Goal: Transaction & Acquisition: Purchase product/service

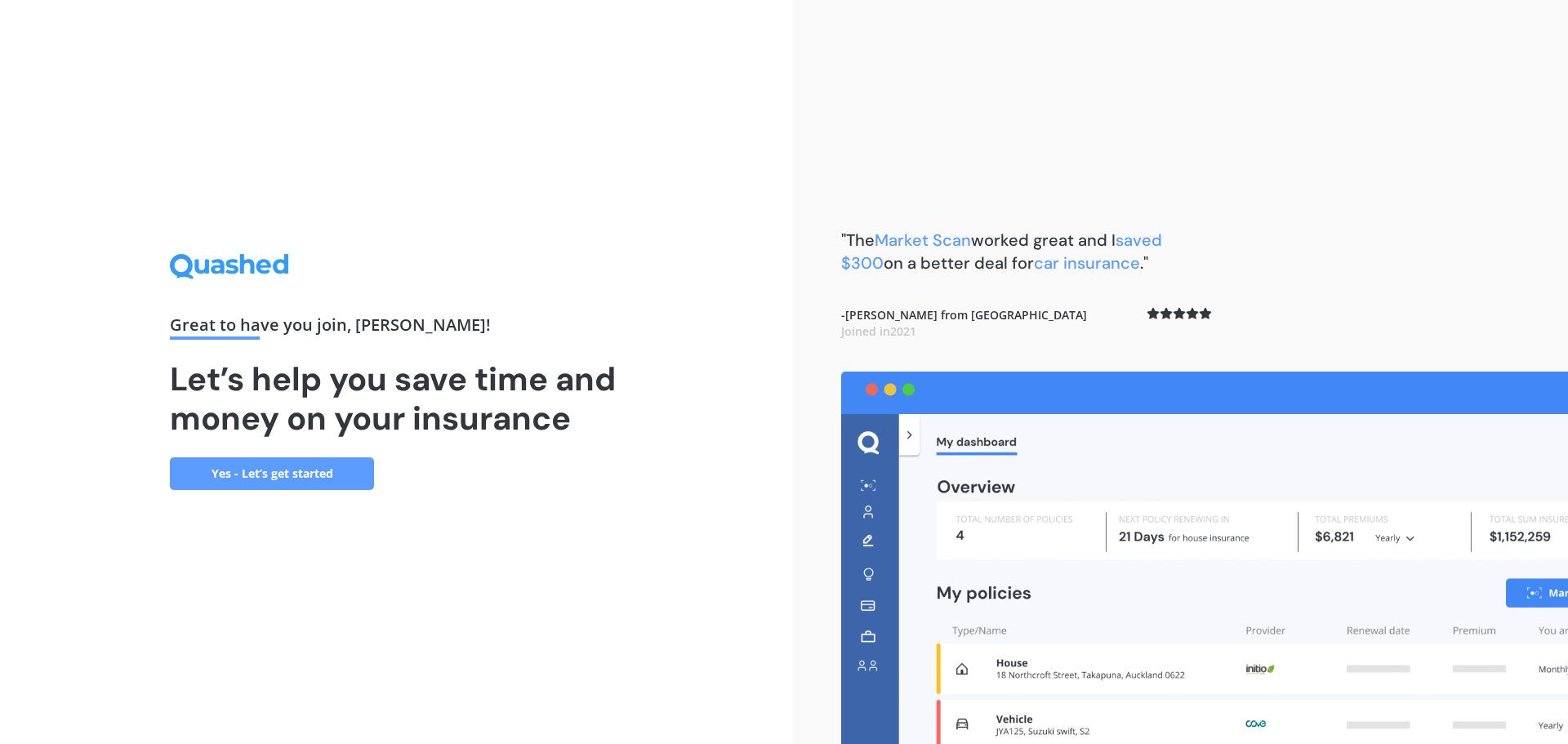
click at [266, 476] on link "Yes - Let’s get started" at bounding box center [272, 474] width 205 height 32
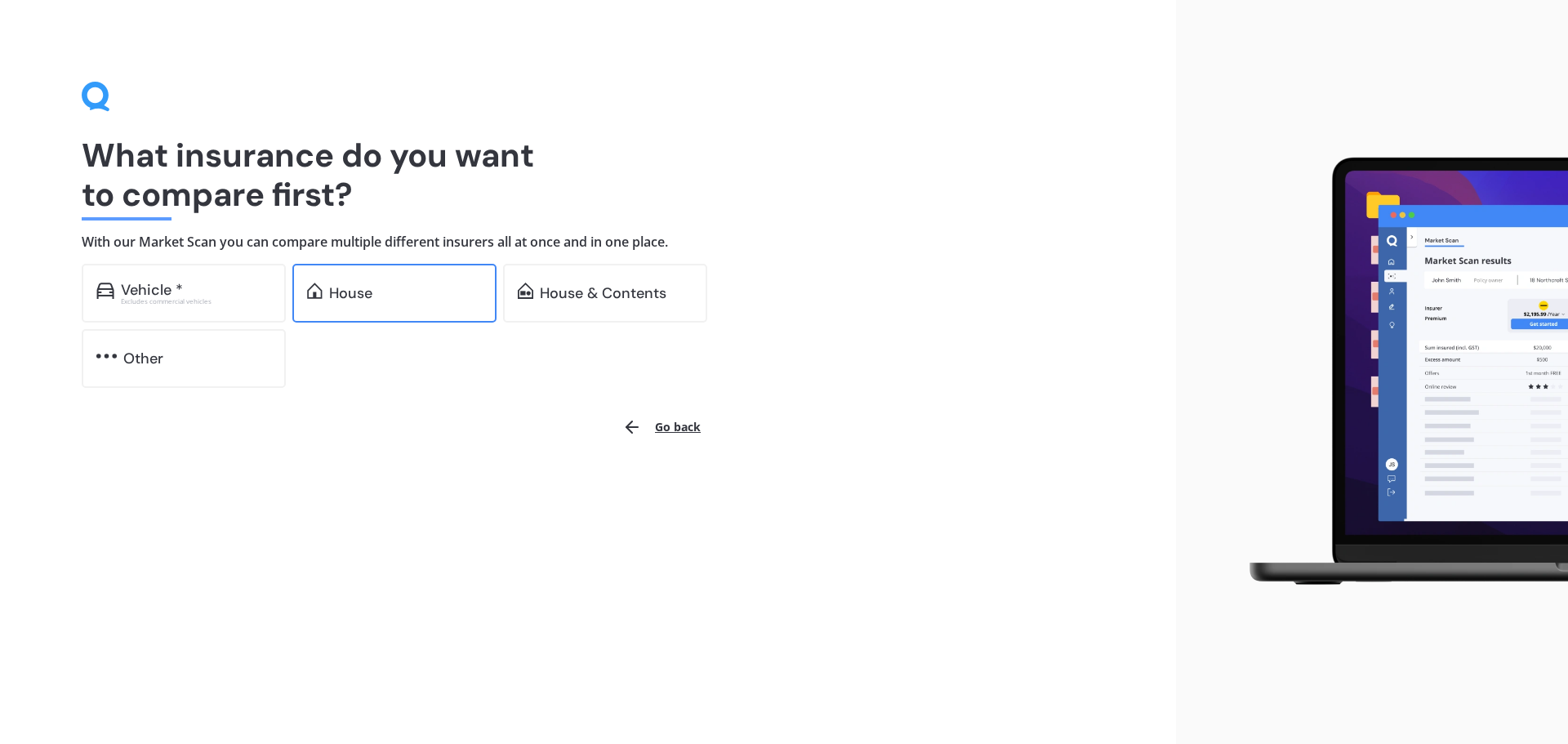
click at [395, 304] on div "House" at bounding box center [394, 293] width 205 height 59
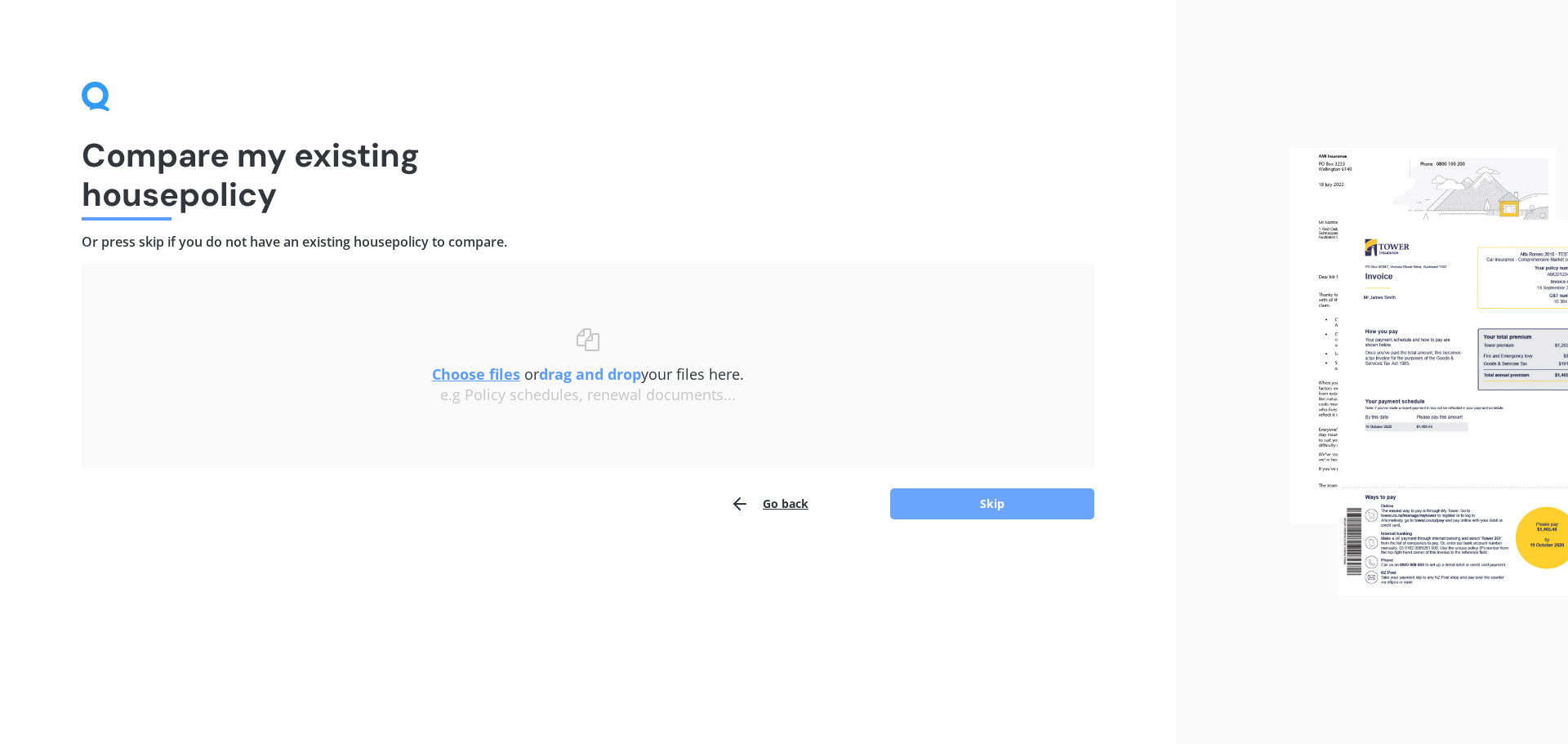
click at [1040, 510] on button "Skip" at bounding box center [992, 504] width 205 height 31
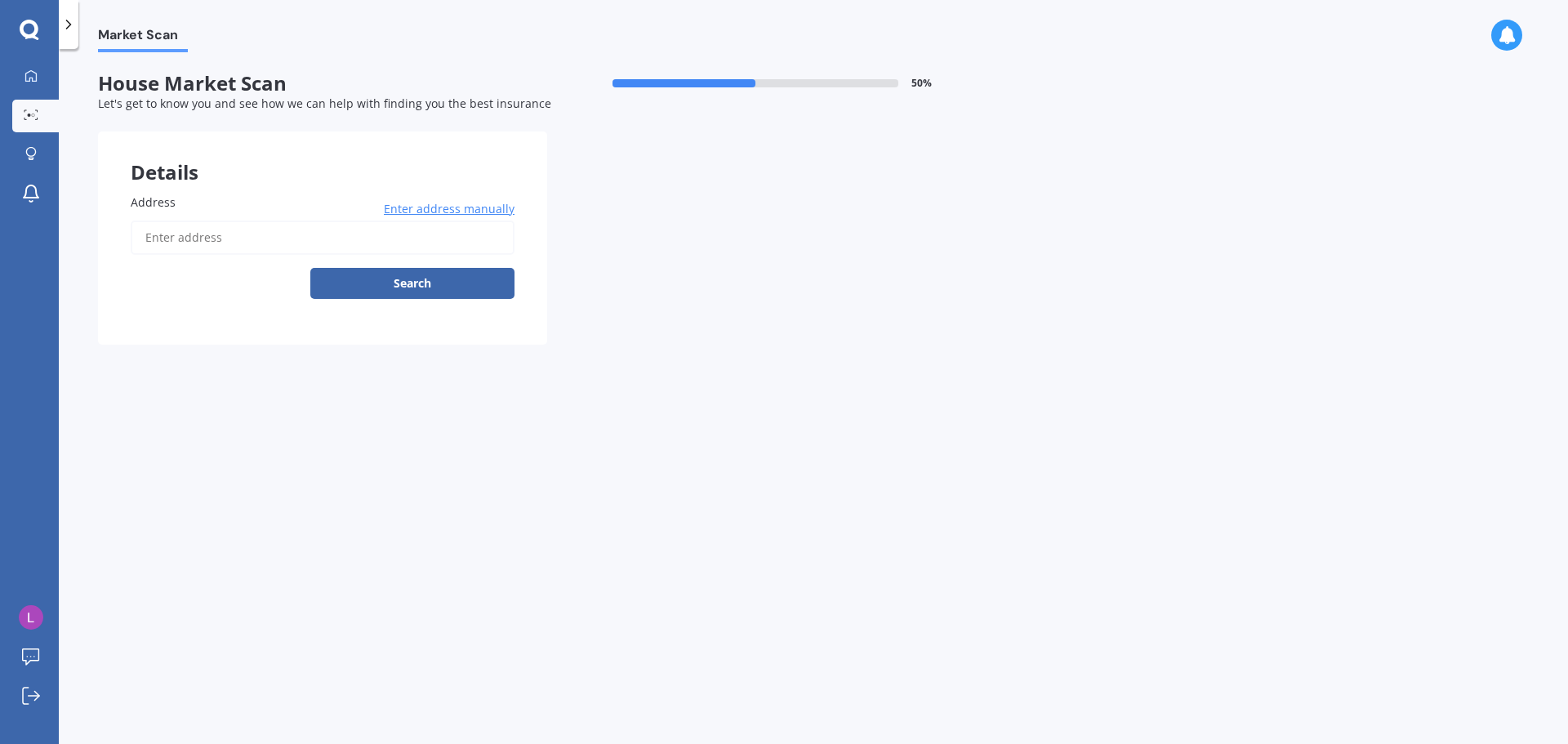
click at [330, 239] on input "Address" at bounding box center [323, 238] width 384 height 34
type input "[STREET_ADDRESS][PERSON_NAME][PERSON_NAME]"
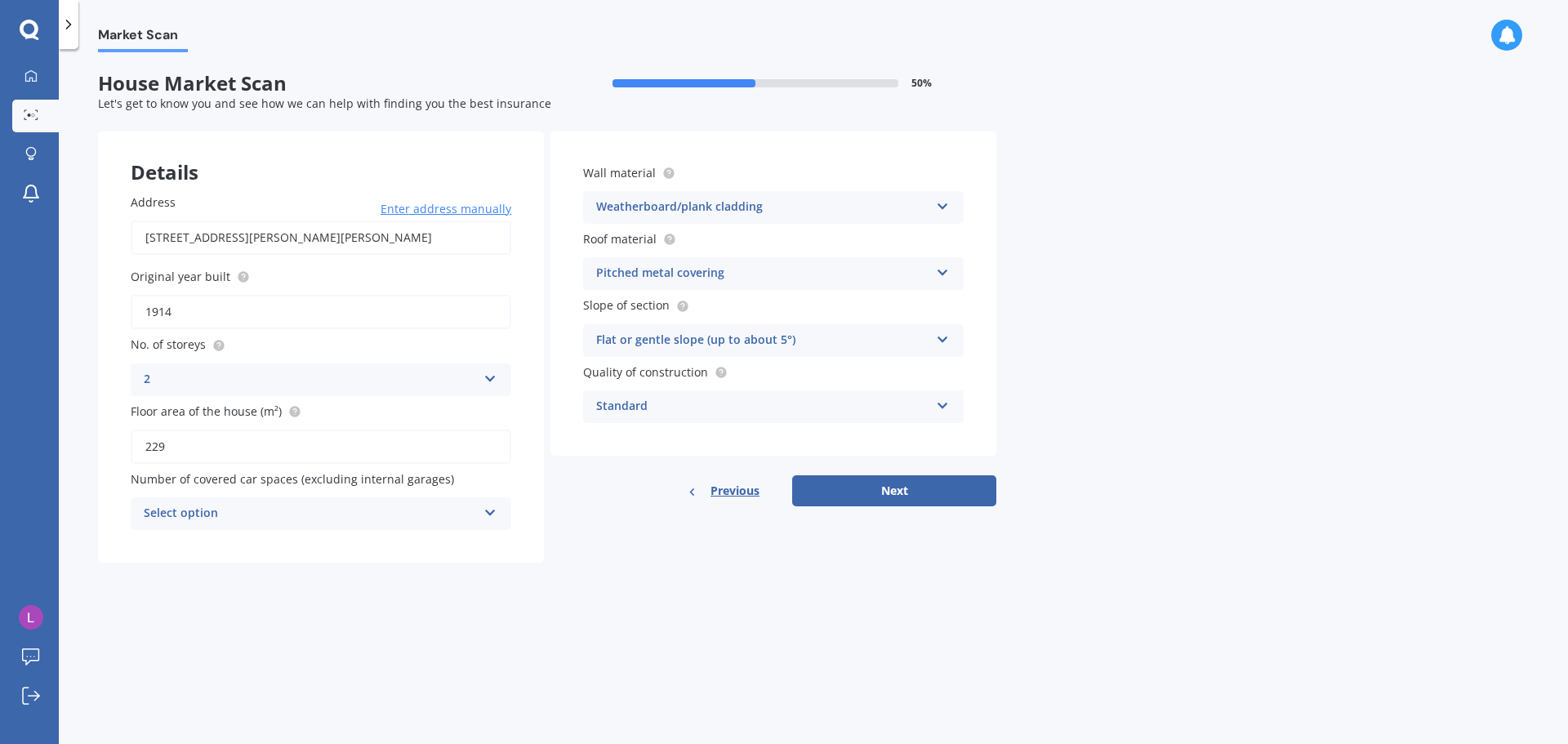
click at [491, 514] on icon at bounding box center [490, 509] width 14 height 12
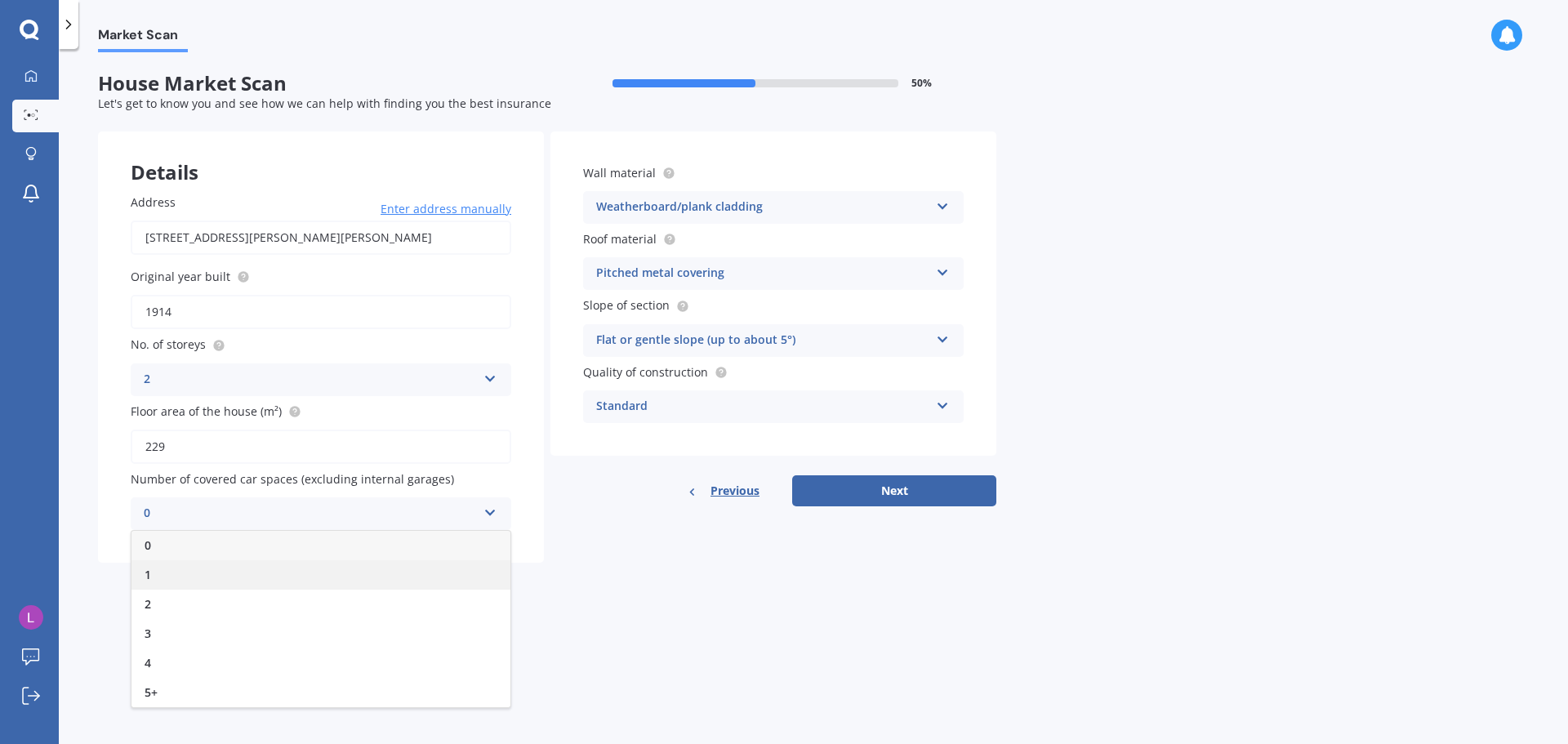
click at [369, 574] on div "1" at bounding box center [321, 575] width 379 height 30
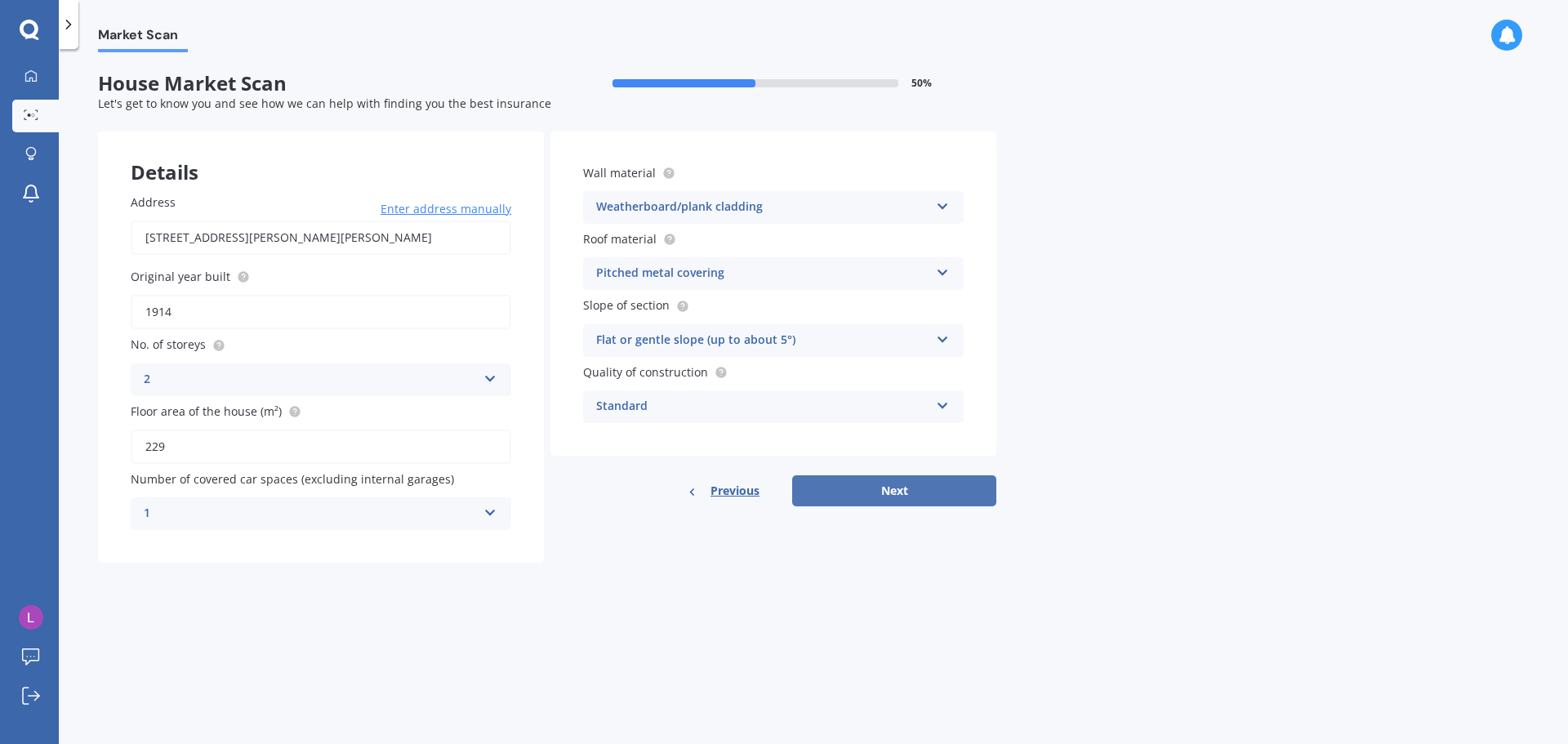
click at [916, 493] on button "Next" at bounding box center [894, 490] width 205 height 31
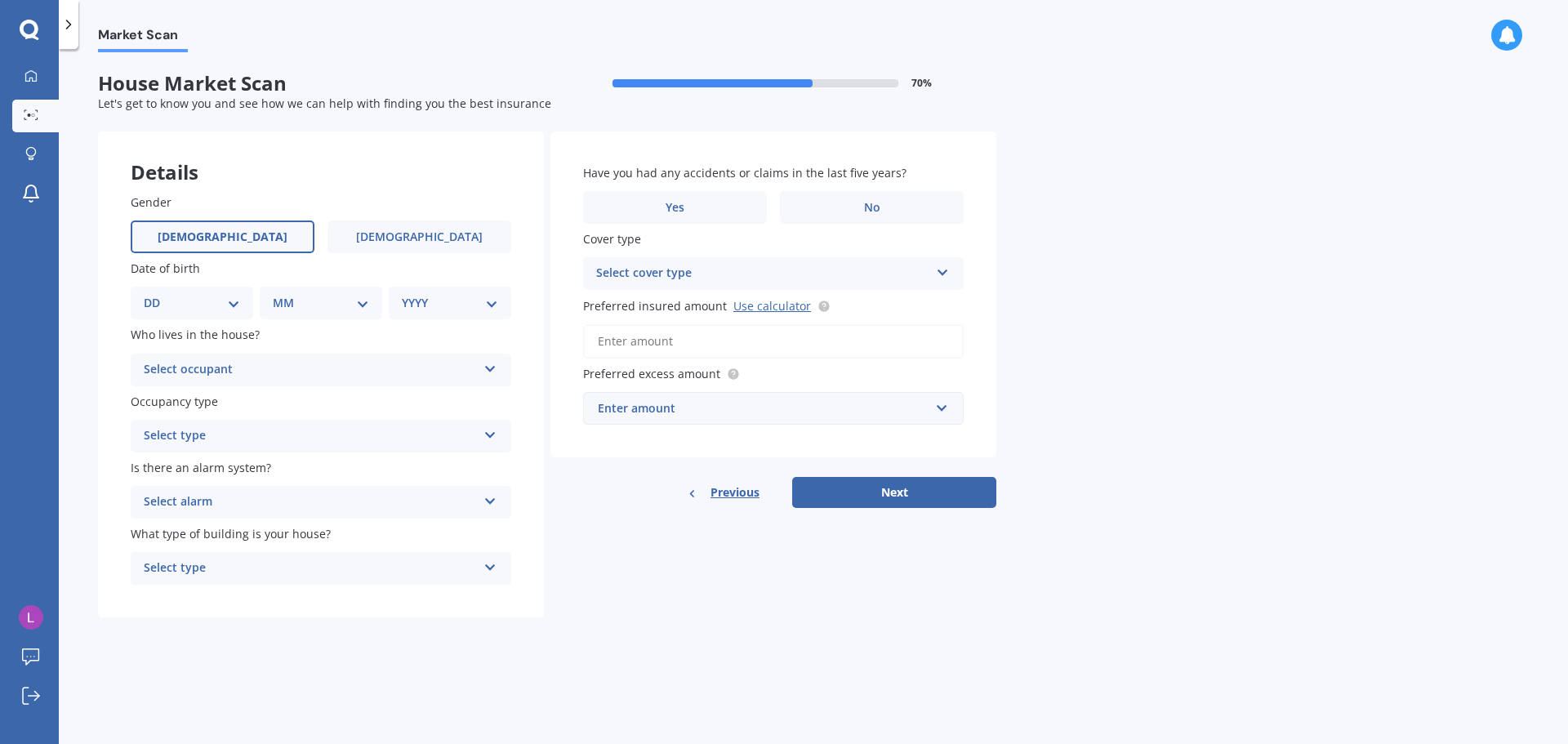
click at [259, 237] on label "Male" at bounding box center [223, 237] width 184 height 32
click at [0, 0] on input "Male" at bounding box center [0, 0] width 0 height 0
click at [178, 298] on select "DD 01 02 03 04 05 06 07 08 09 10 11 12 13 14 15 16 17 18 19 20 21 22 23 24 25 2…" at bounding box center [192, 303] width 96 height 18
select select "19"
click at [157, 294] on select "DD 01 02 03 04 05 06 07 08 09 10 11 12 13 14 15 16 17 18 19 20 21 22 23 24 25 2…" at bounding box center [192, 303] width 96 height 18
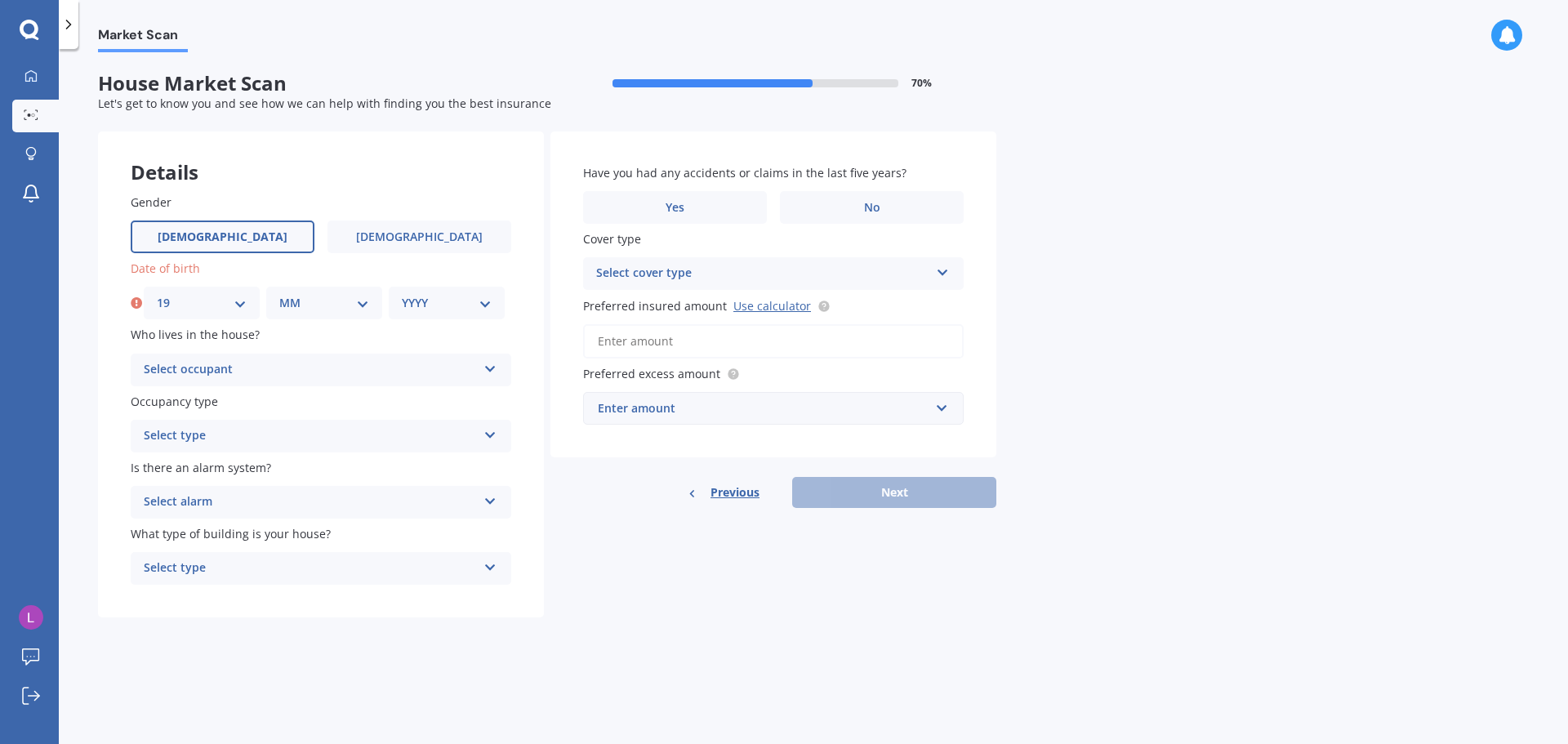
click at [292, 298] on select "MM 01 02 03 04 05 06 07 08 09 10 11 12" at bounding box center [324, 303] width 90 height 18
select select "04"
click at [279, 294] on select "MM 01 02 03 04 05 06 07 08 09 10 11 12" at bounding box center [324, 303] width 90 height 18
click at [441, 301] on select "YYYY 2009 2008 2007 2006 2005 2004 2003 2002 2001 2000 1999 1998 1997 1996 1995…" at bounding box center [447, 303] width 90 height 18
select select "1957"
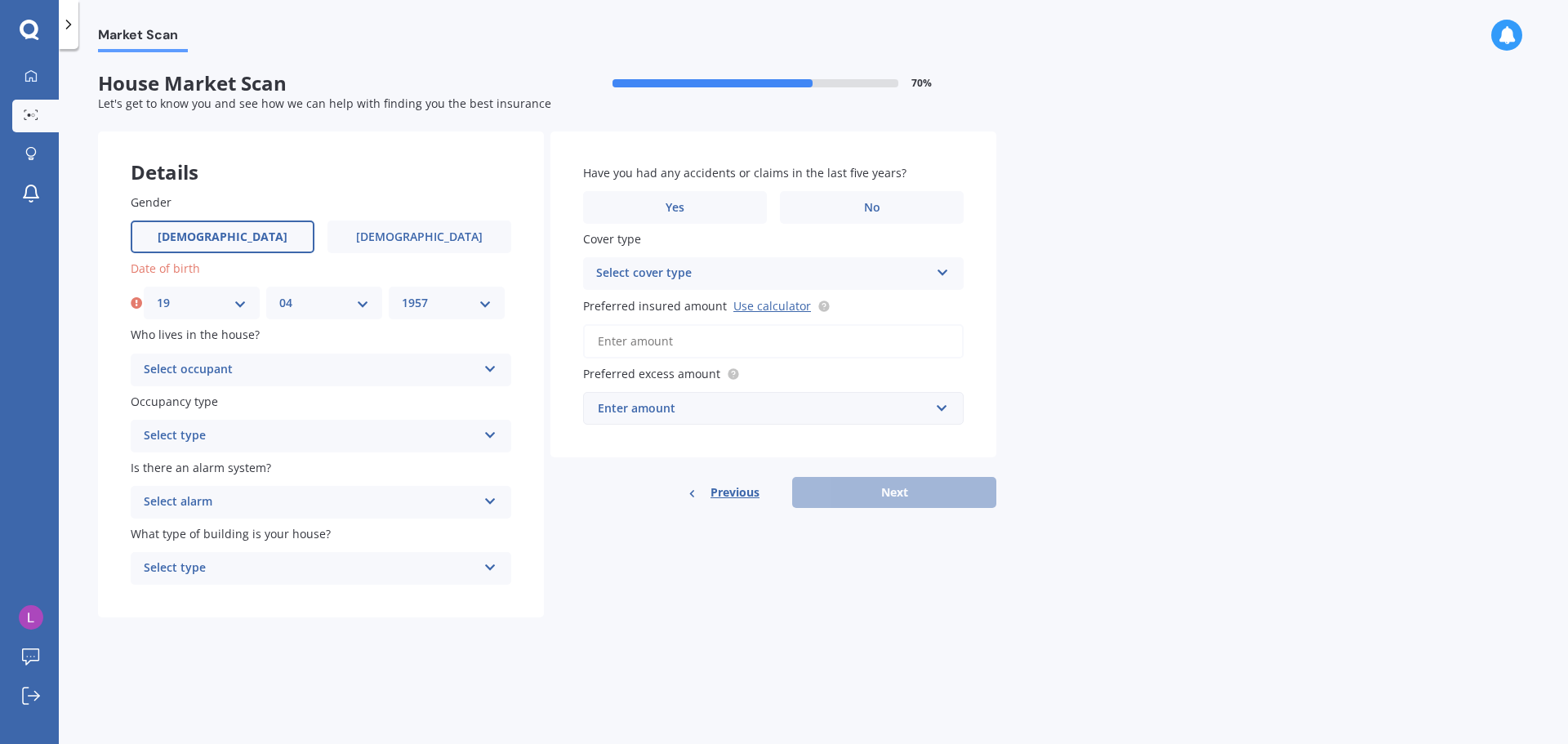
click at [402, 294] on select "YYYY 2009 2008 2007 2006 2005 2004 2003 2002 2001 2000 1999 1998 1997 1996 1995…" at bounding box center [447, 303] width 90 height 18
click at [491, 370] on icon at bounding box center [490, 366] width 14 height 12
click at [190, 403] on div "Owner" at bounding box center [321, 402] width 379 height 30
click at [495, 438] on icon at bounding box center [490, 431] width 14 height 12
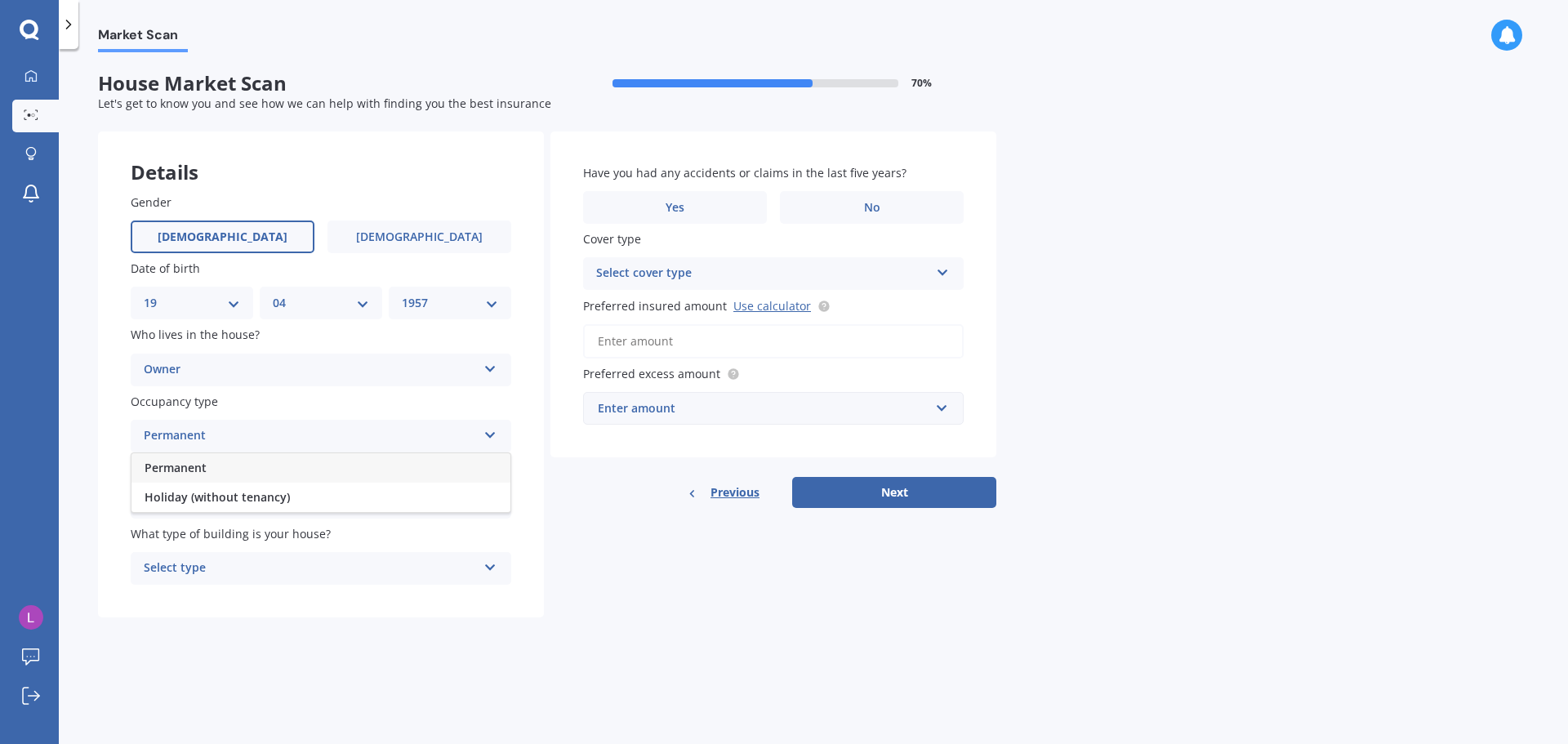
click at [214, 467] on div "Permanent" at bounding box center [321, 467] width 379 height 30
click at [492, 500] on icon at bounding box center [490, 498] width 14 height 12
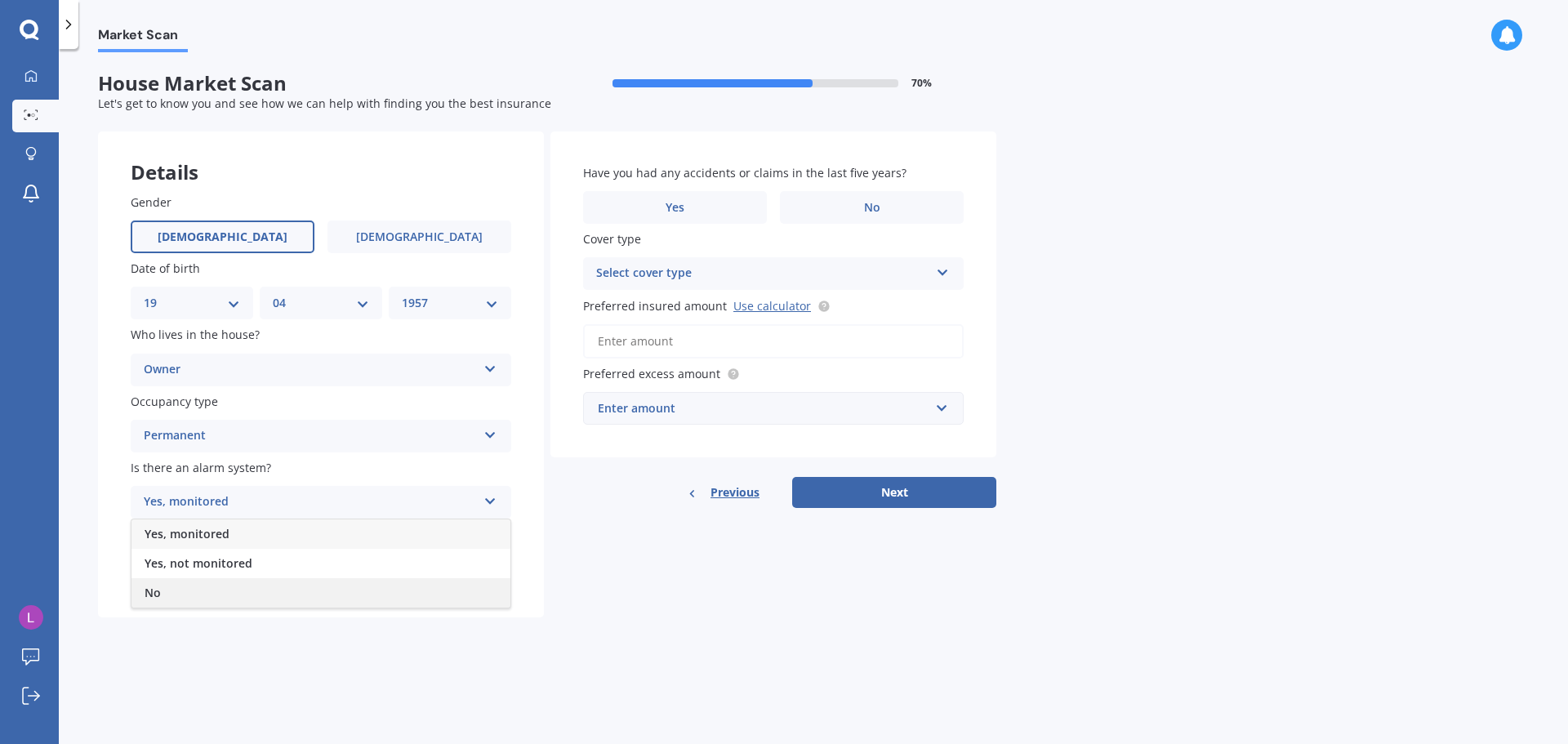
click at [147, 594] on span "No" at bounding box center [152, 592] width 16 height 15
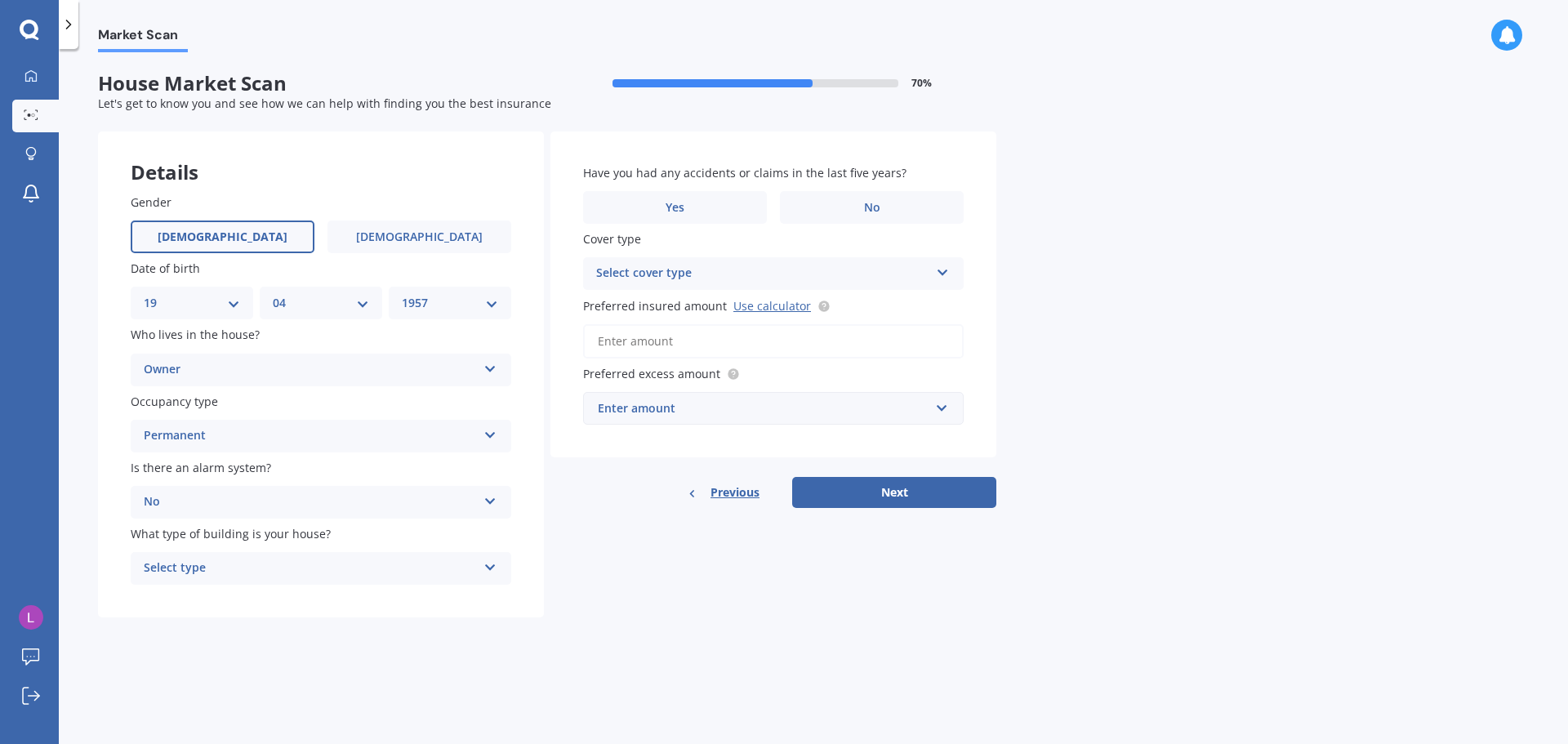
click at [488, 567] on icon at bounding box center [490, 564] width 14 height 12
click at [346, 601] on div "Freestanding" at bounding box center [321, 600] width 379 height 30
click at [861, 213] on label "No" at bounding box center [872, 207] width 184 height 32
click at [0, 0] on input "No" at bounding box center [0, 0] width 0 height 0
click at [938, 270] on icon at bounding box center [943, 269] width 14 height 12
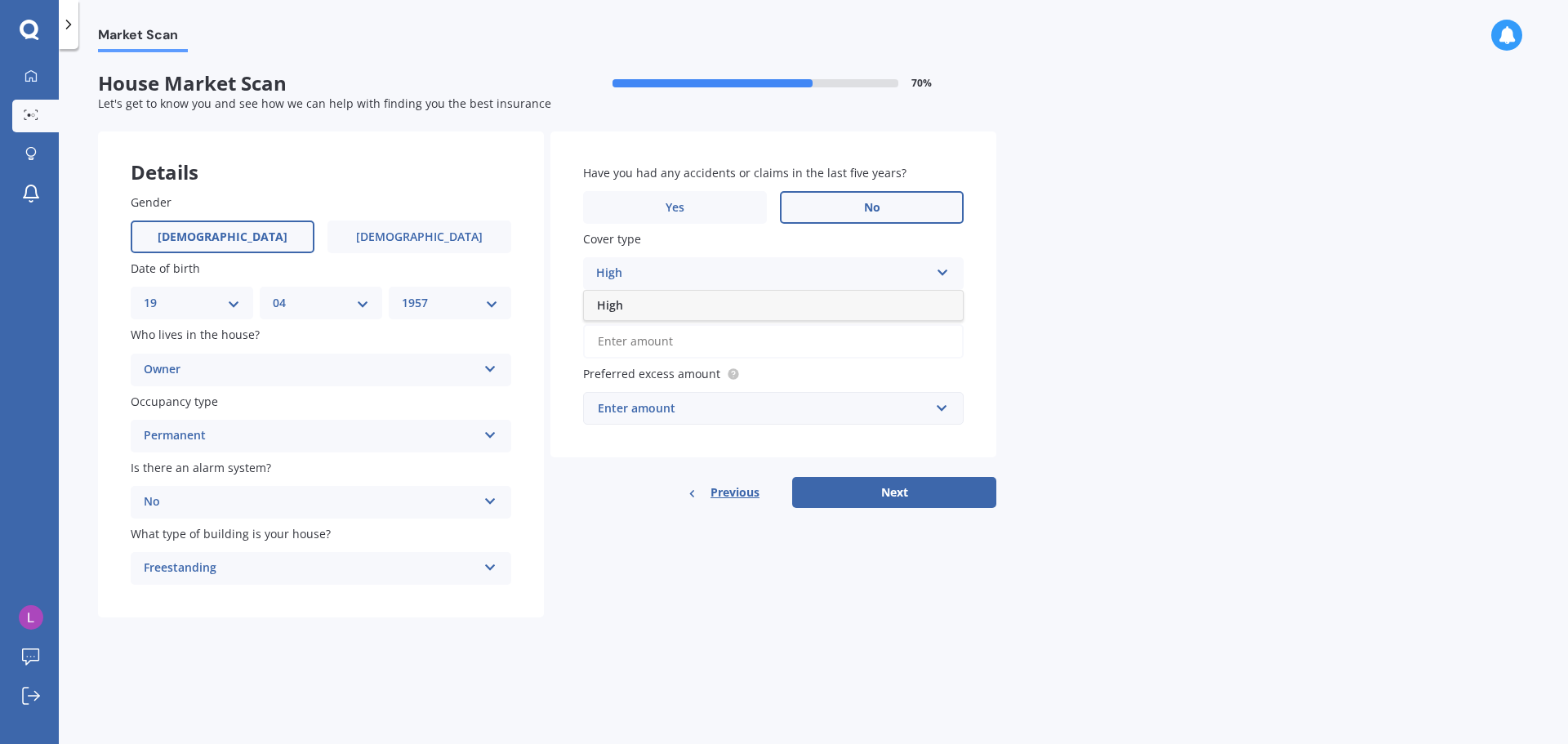
click at [863, 282] on div "High" at bounding box center [763, 274] width 333 height 20
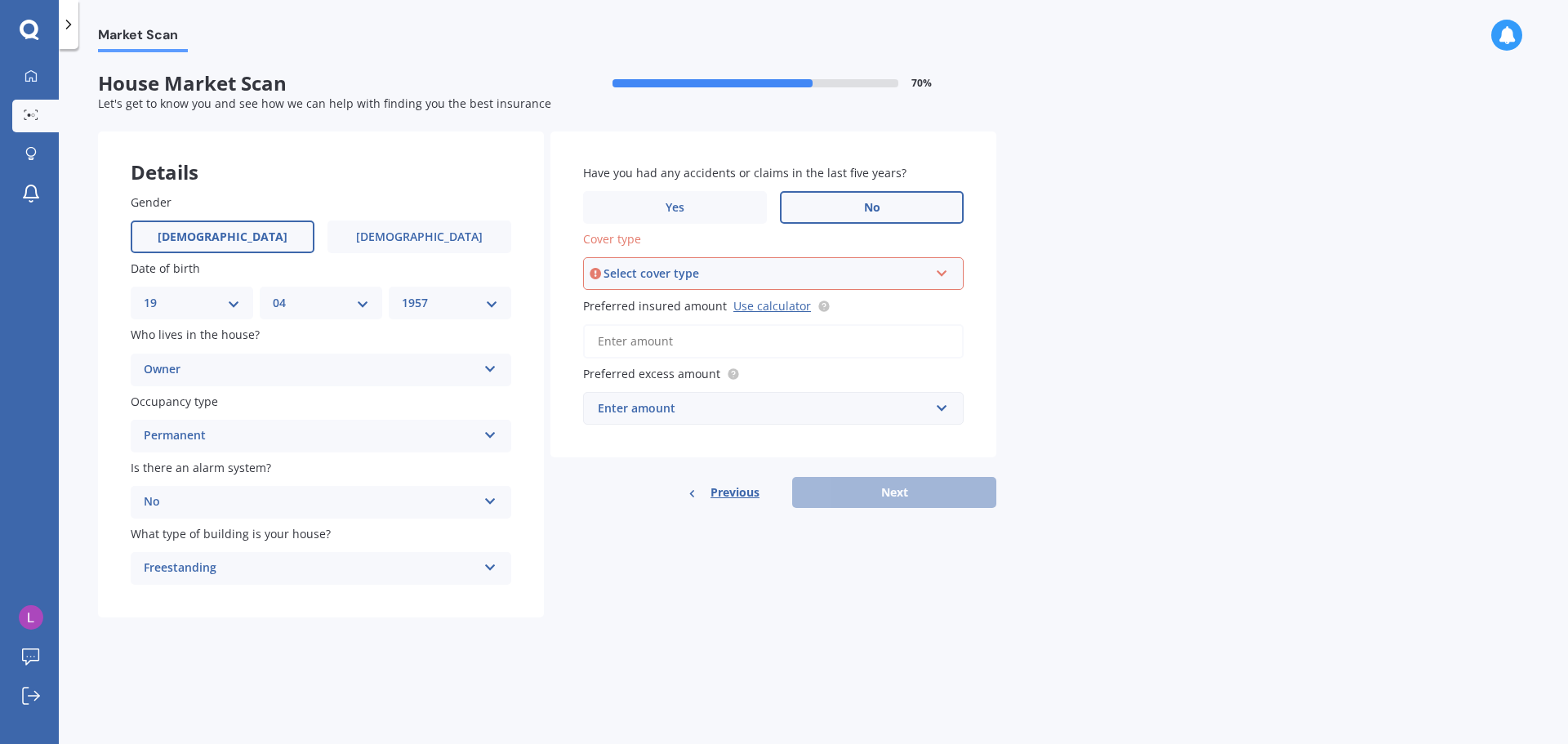
click at [951, 272] on div "Select cover type High" at bounding box center [773, 273] width 380 height 32
click at [615, 308] on span "High" at bounding box center [610, 304] width 26 height 15
click at [859, 345] on input "Preferred insured amount Use calculator" at bounding box center [773, 341] width 380 height 34
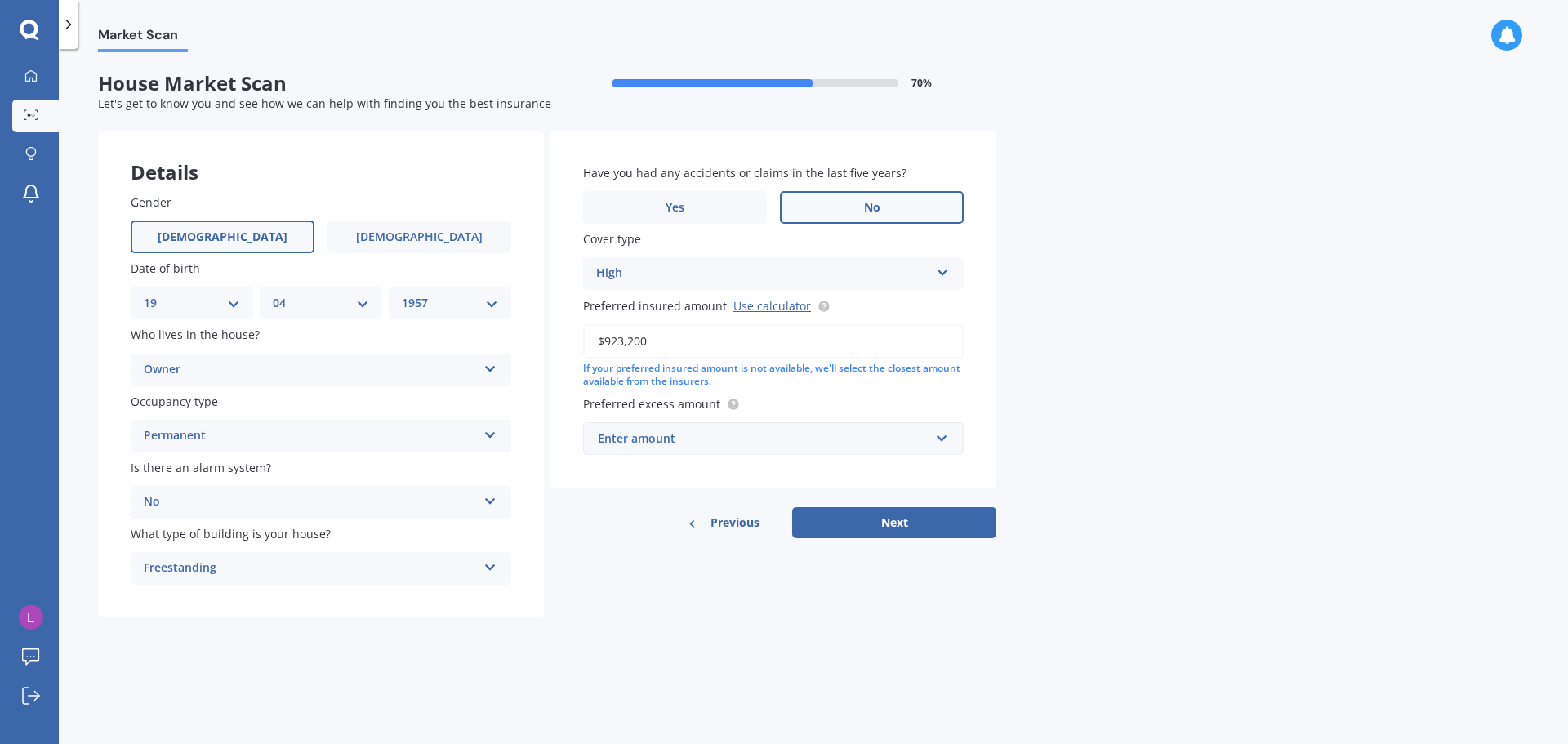
type input "$923,200"
click at [938, 437] on input "text" at bounding box center [768, 438] width 366 height 31
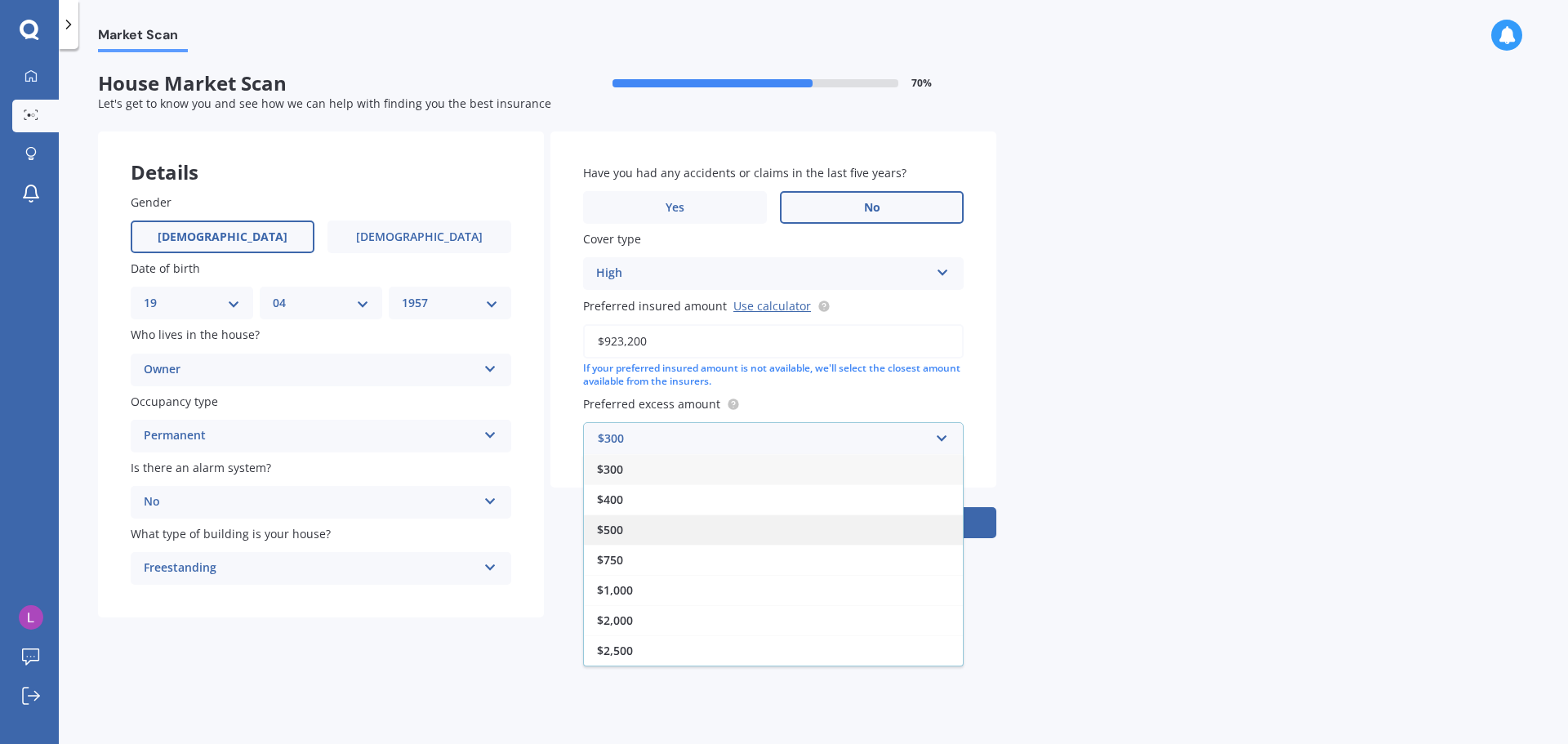
click at [746, 532] on div "$500" at bounding box center [773, 530] width 379 height 31
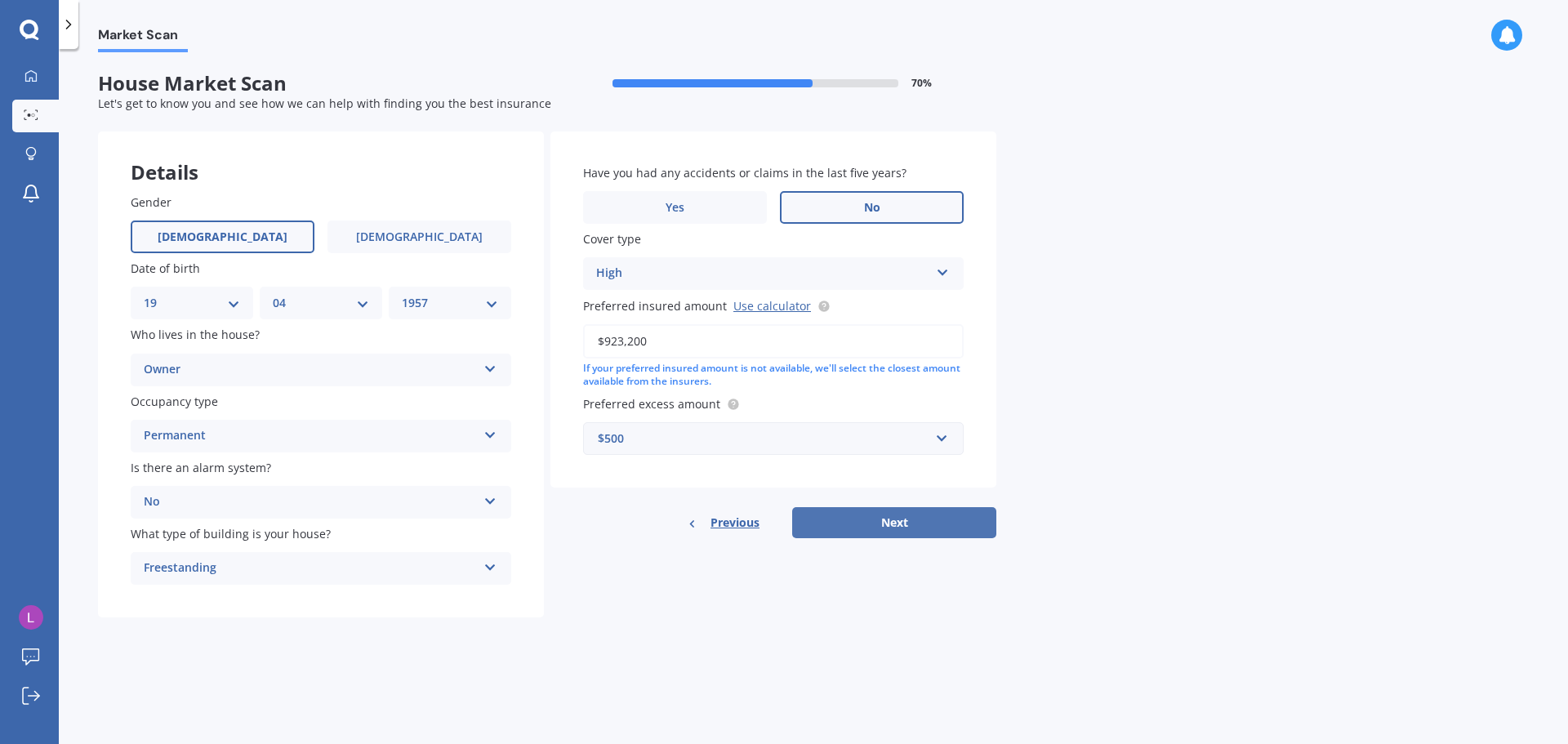
click at [889, 522] on button "Next" at bounding box center [894, 522] width 205 height 31
select select "19"
select select "04"
select select "1957"
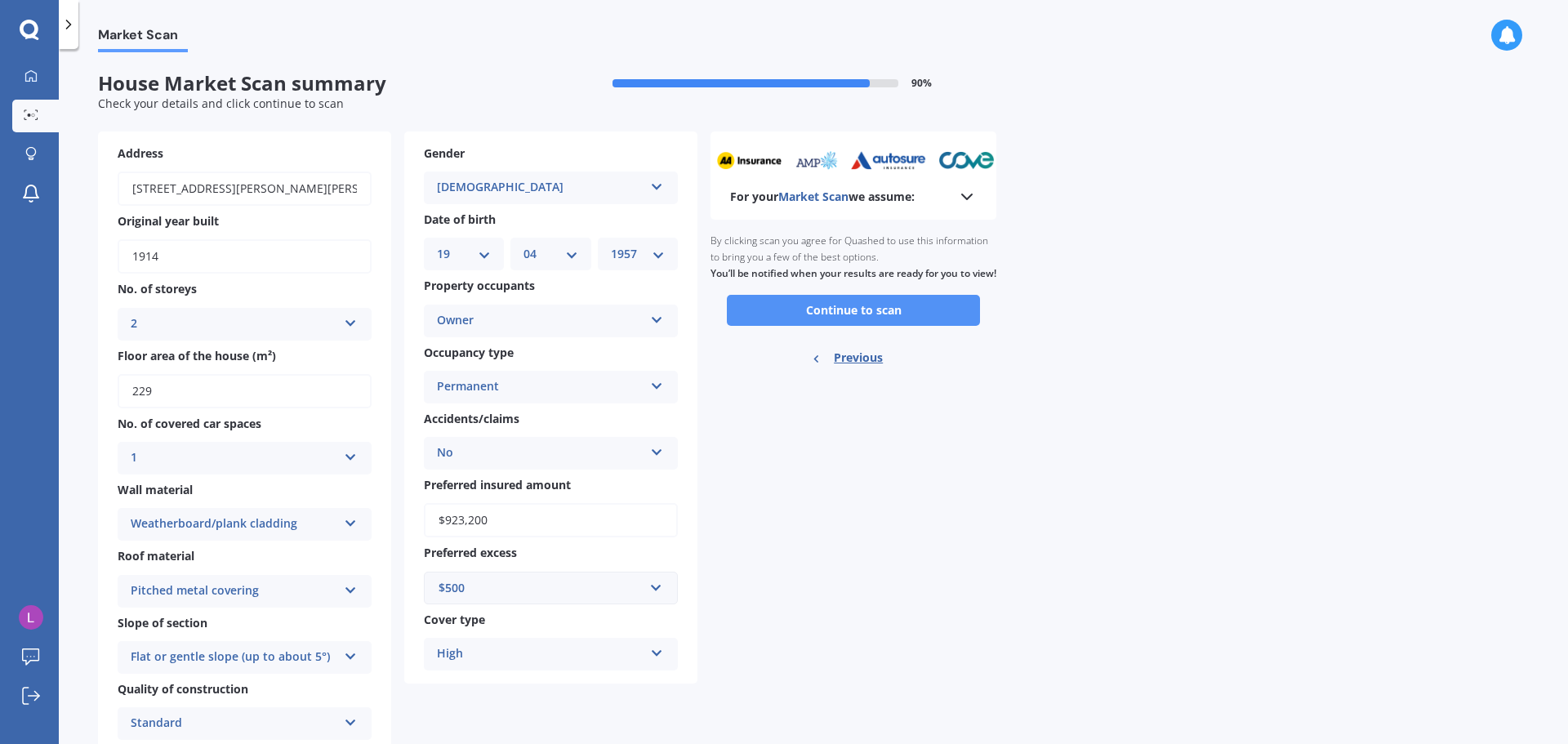
click at [852, 326] on button "Continue to scan" at bounding box center [853, 310] width 253 height 31
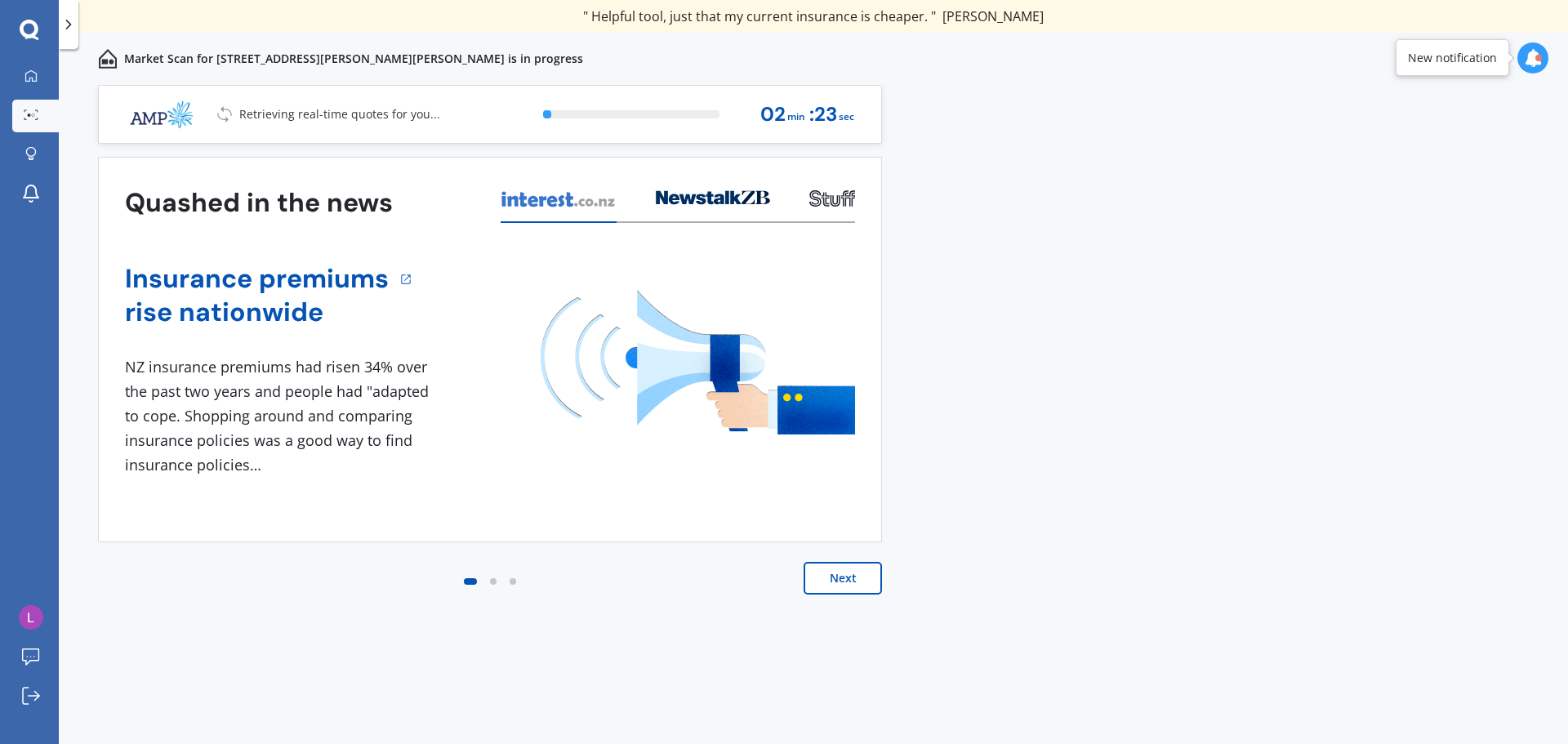
click at [856, 579] on button "Next" at bounding box center [843, 578] width 78 height 32
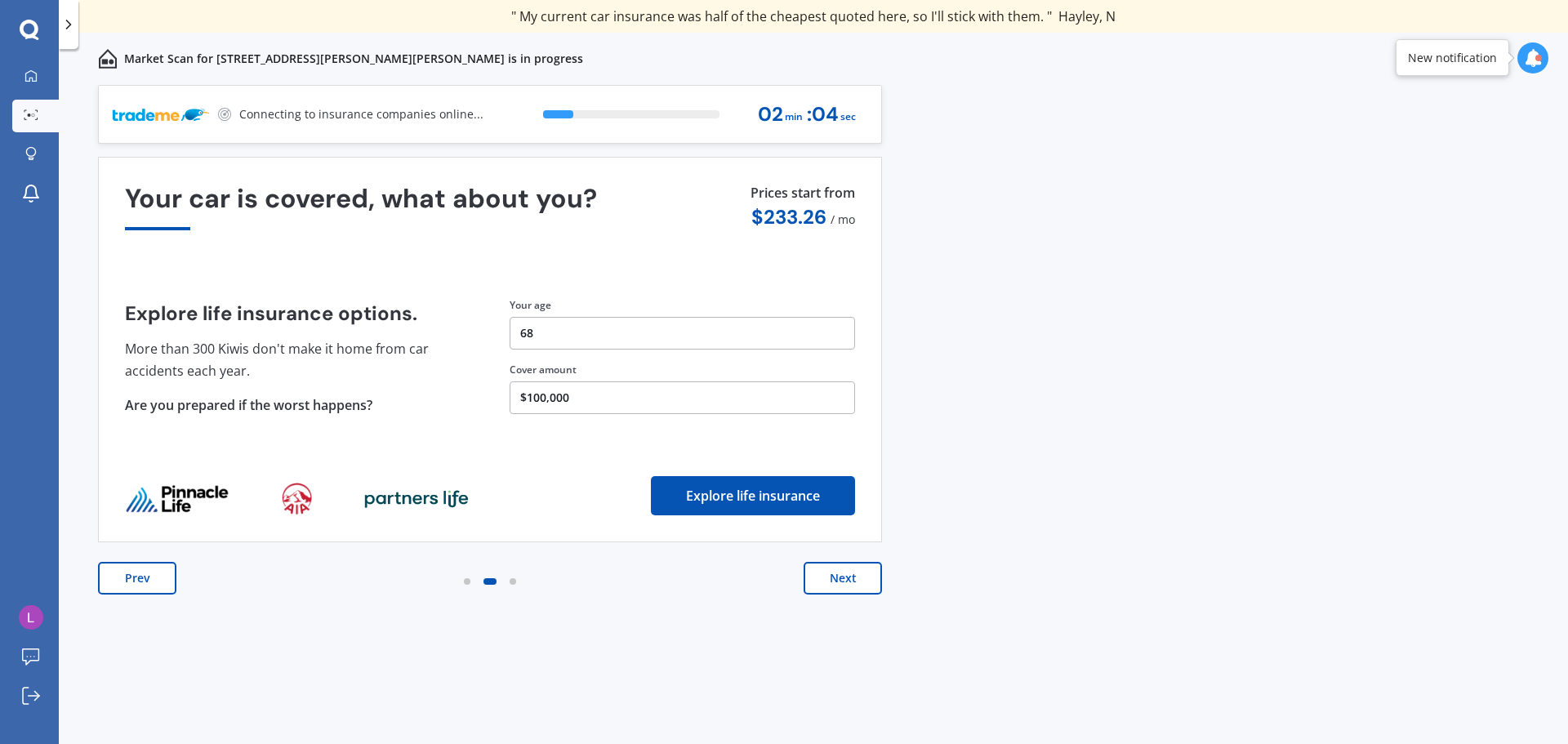
click at [850, 585] on button "Next" at bounding box center [843, 578] width 78 height 32
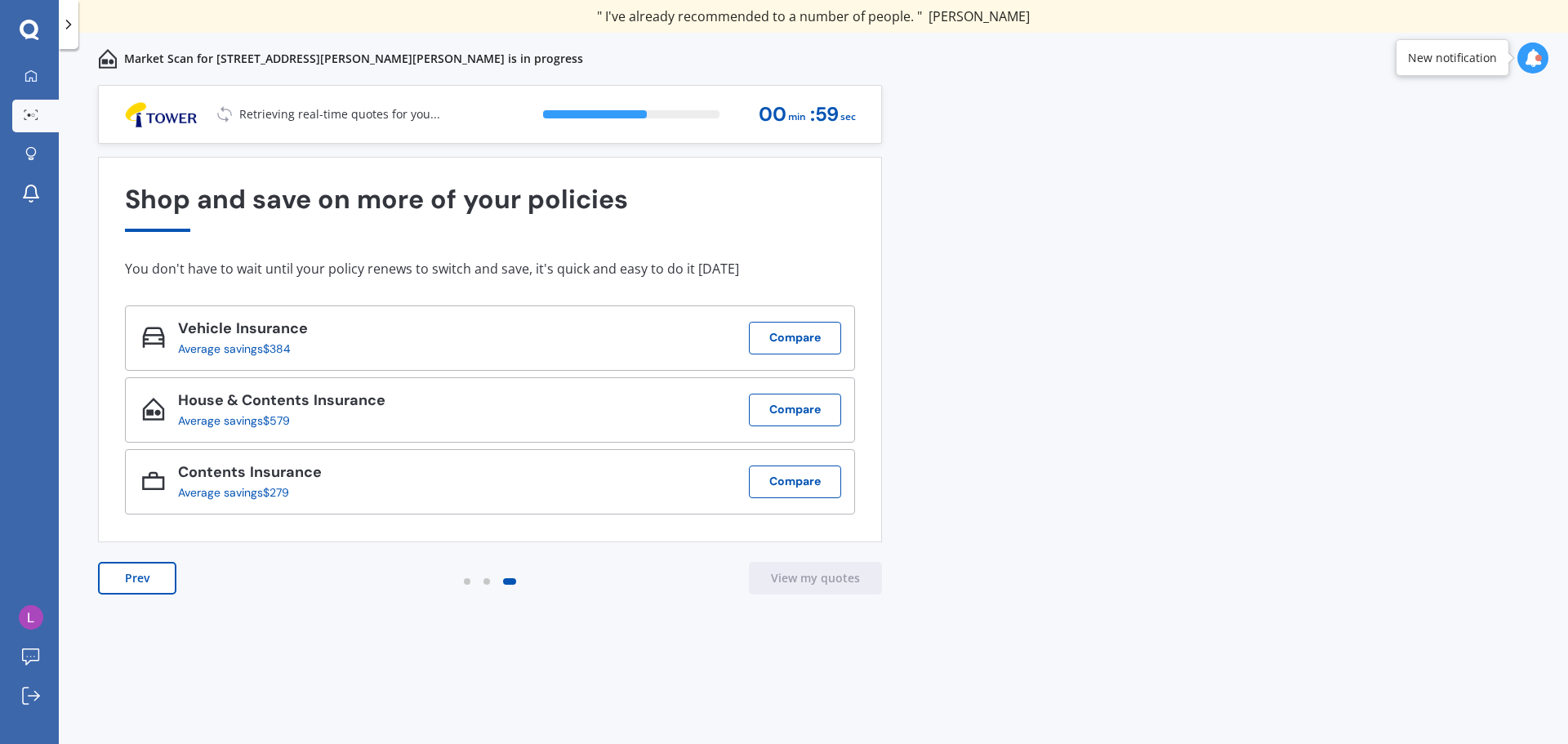
click at [1491, 59] on div "New notification" at bounding box center [1452, 58] width 89 height 16
click at [1530, 58] on icon at bounding box center [1533, 58] width 18 height 18
click at [1381, 49] on div "Market Scan for 77 Mount Street, Nelson South, Nelson 7010 is in progress" at bounding box center [813, 59] width 1509 height 52
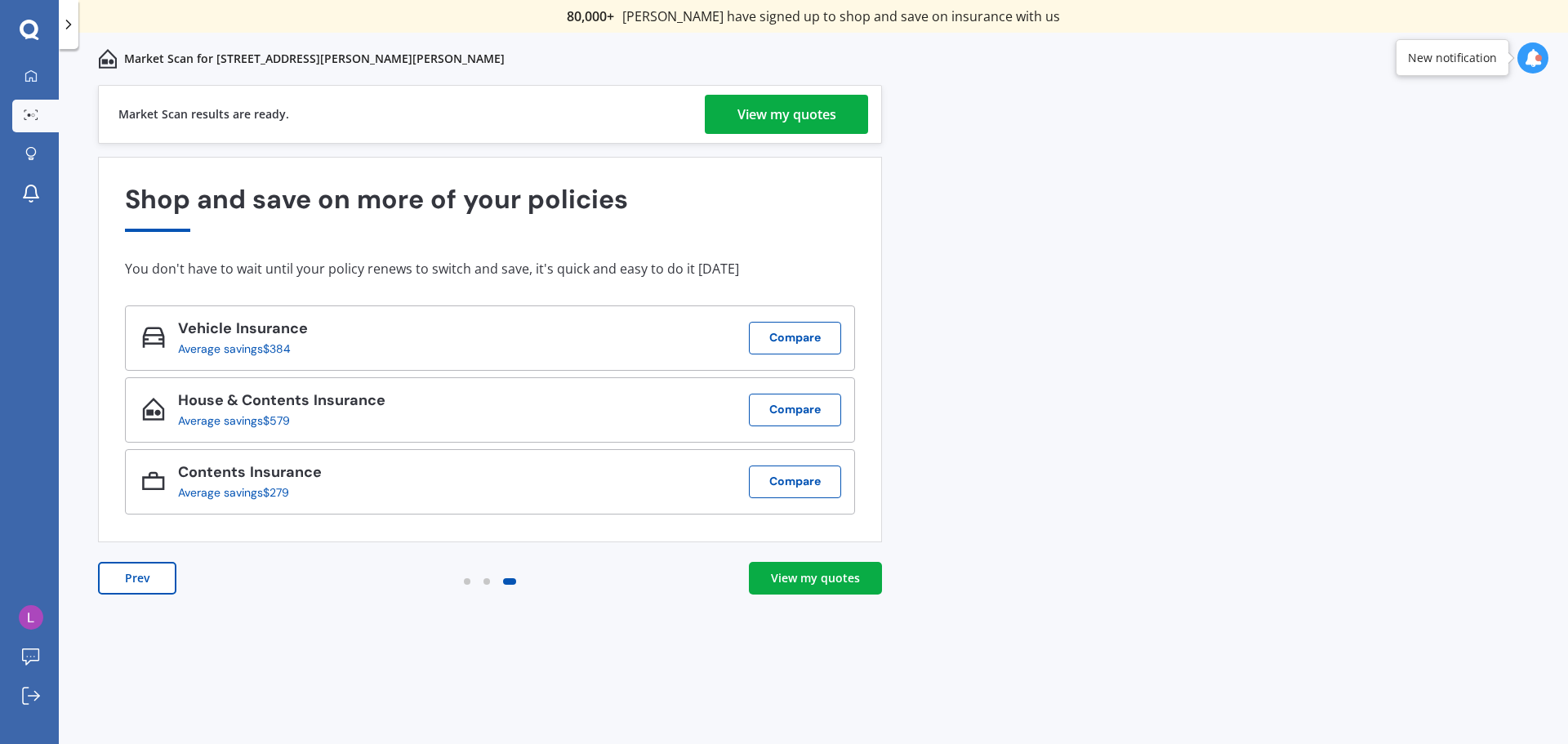
click at [796, 113] on div "View my quotes" at bounding box center [787, 114] width 99 height 40
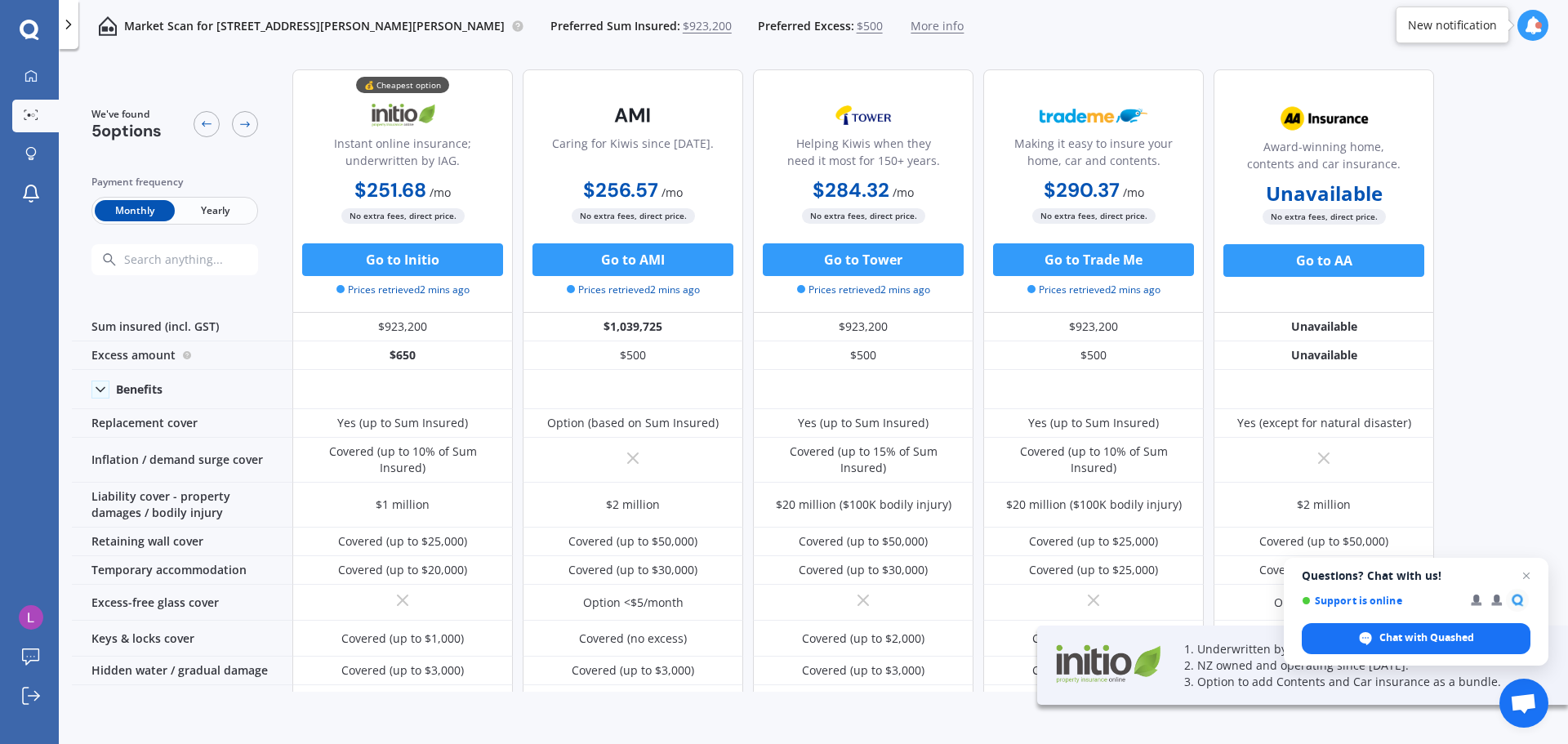
click at [210, 210] on span "Yearly" at bounding box center [214, 211] width 80 height 22
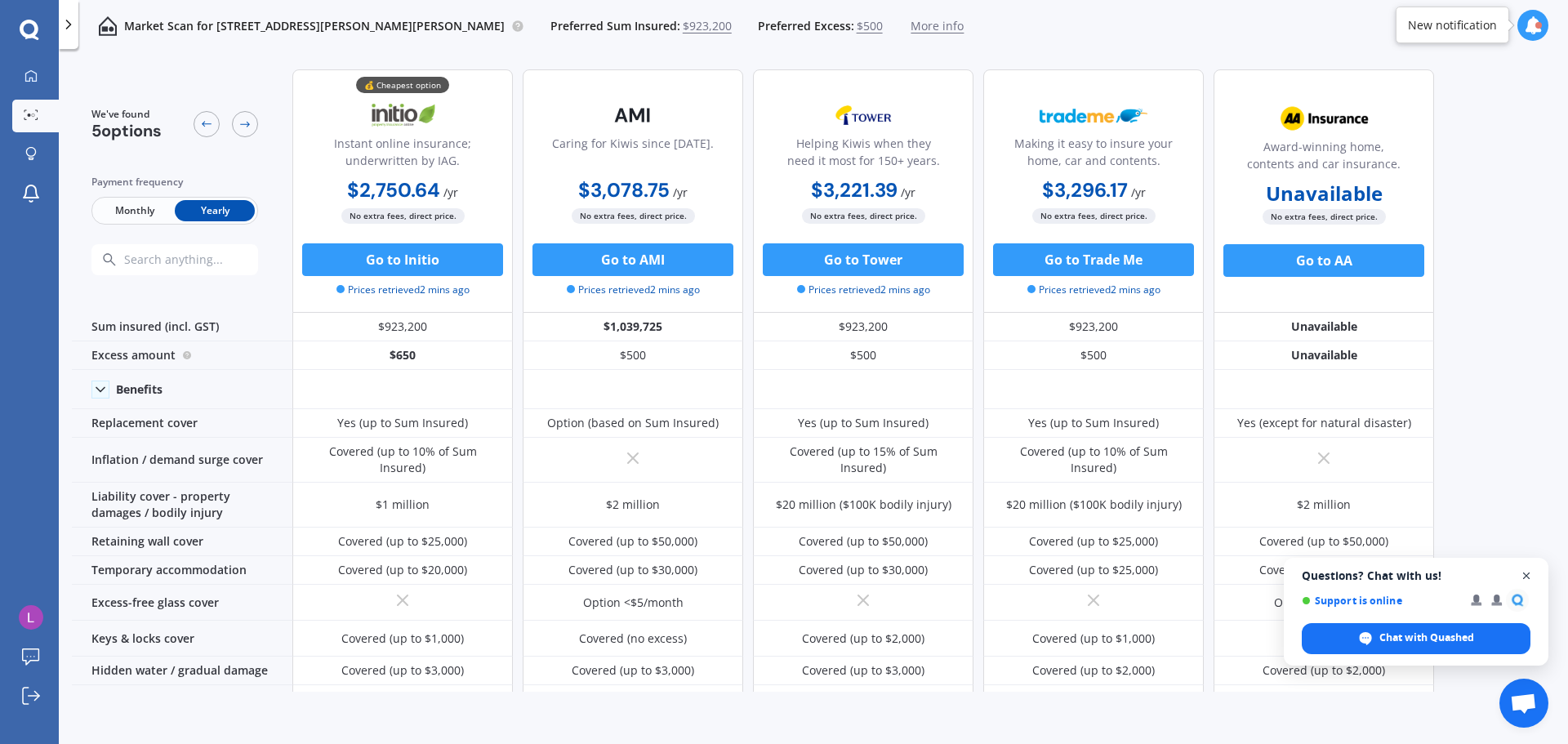
click at [1527, 578] on span "Close chat" at bounding box center [1527, 576] width 21 height 21
